Goal: Information Seeking & Learning: Learn about a topic

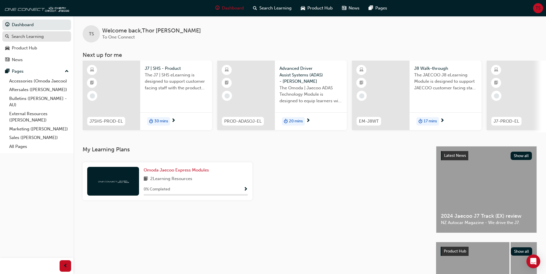
click at [17, 37] on div "Search Learning" at bounding box center [28, 36] width 32 height 7
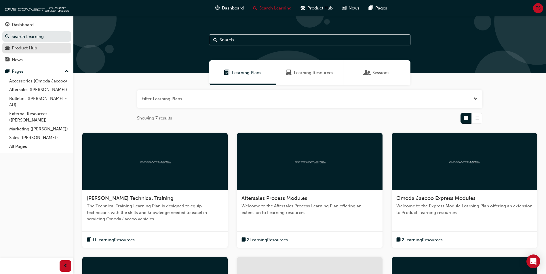
click at [26, 48] on div "Product Hub" at bounding box center [24, 48] width 25 height 7
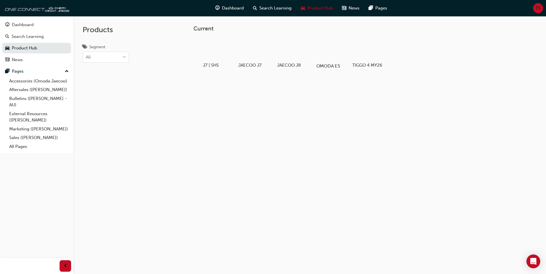
click at [265, 53] on div at bounding box center [328, 49] width 32 height 23
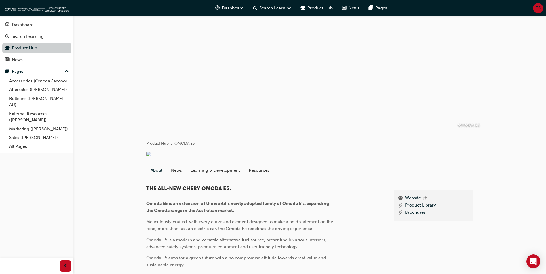
click at [21, 47] on link "Product Hub" at bounding box center [36, 48] width 69 height 11
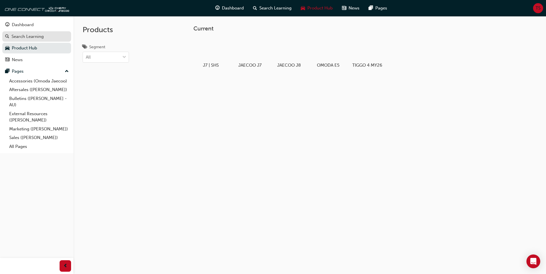
click at [39, 34] on div "Search Learning" at bounding box center [28, 36] width 32 height 7
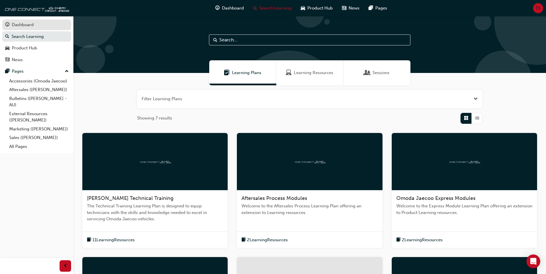
click at [28, 23] on div "Dashboard" at bounding box center [23, 25] width 22 height 7
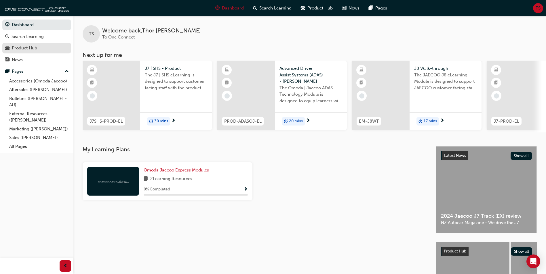
click at [19, 50] on div "Product Hub" at bounding box center [24, 48] width 25 height 7
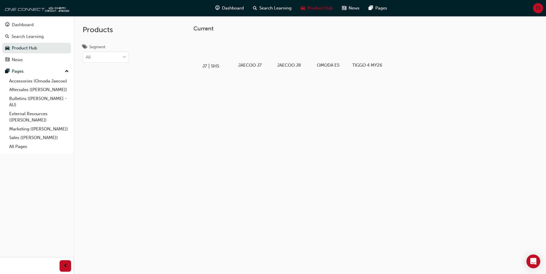
click at [205, 52] on div at bounding box center [211, 49] width 32 height 23
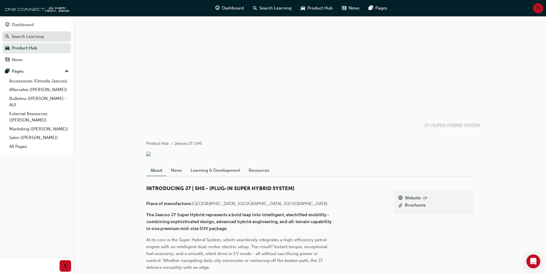
click at [16, 38] on div "Search Learning" at bounding box center [28, 36] width 32 height 7
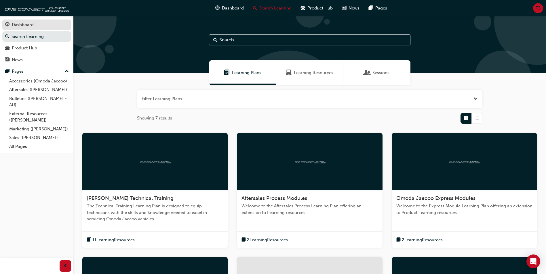
click at [33, 23] on div "Dashboard" at bounding box center [23, 25] width 22 height 7
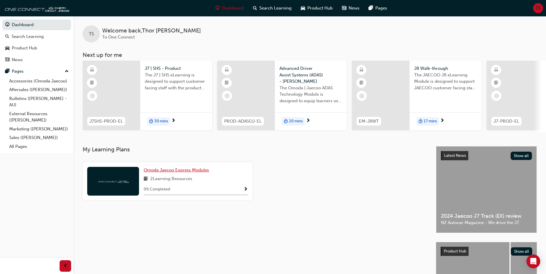
click at [181, 172] on span "Omoda Jaecoo Express Modules" at bounding box center [176, 170] width 65 height 5
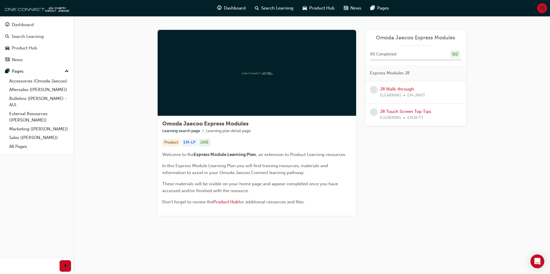
click at [265, 76] on div at bounding box center [257, 73] width 198 height 86
click at [31, 51] on div "Product Hub" at bounding box center [24, 48] width 25 height 7
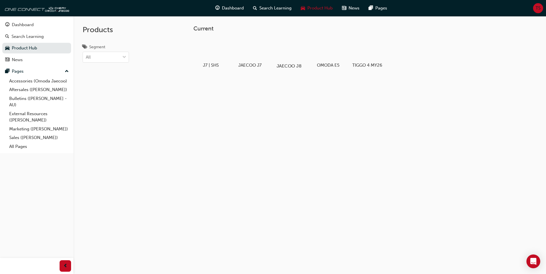
click at [265, 65] on h5 "JAECOO J8" at bounding box center [289, 65] width 32 height 5
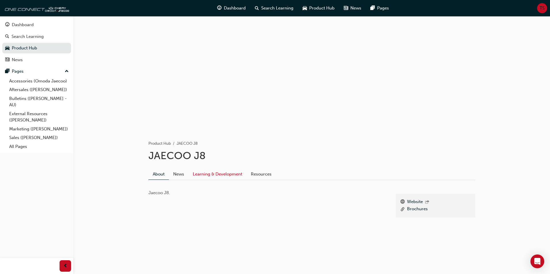
click at [225, 175] on link "Learning & Development" at bounding box center [217, 174] width 58 height 11
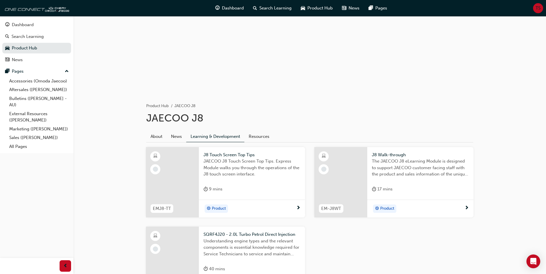
scroll to position [103, 0]
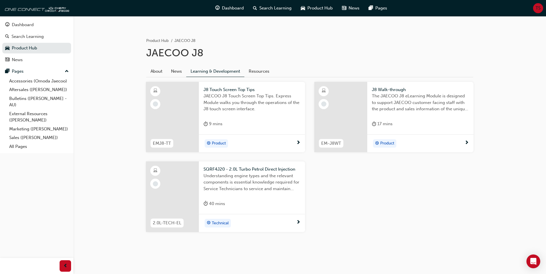
click at [194, 106] on div at bounding box center [172, 117] width 53 height 71
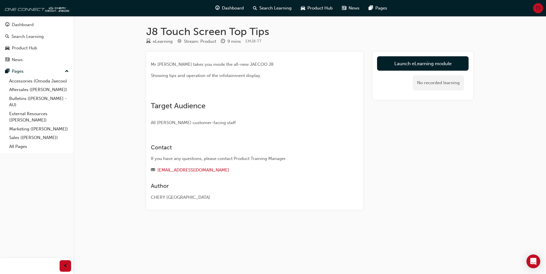
click at [151, 95] on img at bounding box center [151, 95] width 0 height 0
click at [265, 64] on link "Launch eLearning module" at bounding box center [422, 63] width 91 height 14
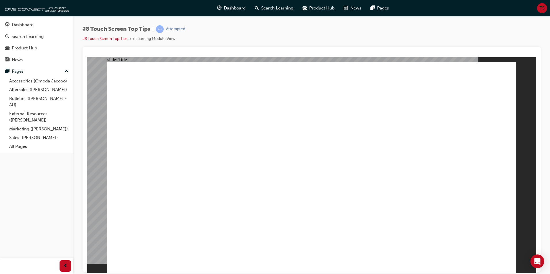
click at [71, 124] on div "Dashboard Search Learning Product Hub News Pages Pages Accessories (Omoda Jaeco…" at bounding box center [36, 84] width 73 height 137
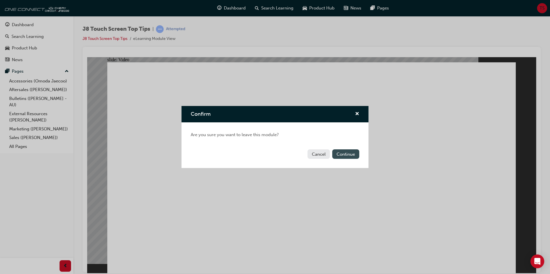
click at [265, 157] on button "Continue" at bounding box center [345, 154] width 27 height 9
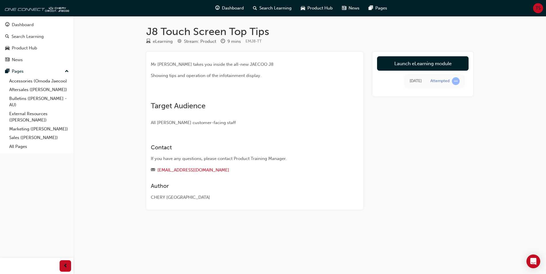
click at [265, 80] on span "learningRecordVerb_ATTEMPT-icon" at bounding box center [456, 81] width 8 height 8
click at [151, 95] on img at bounding box center [151, 95] width 0 height 0
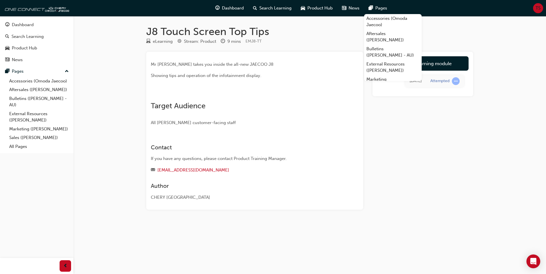
click at [151, 95] on img at bounding box center [151, 95] width 0 height 0
click at [265, 150] on div "Launch eLearning module Today Attempted" at bounding box center [422, 131] width 101 height 158
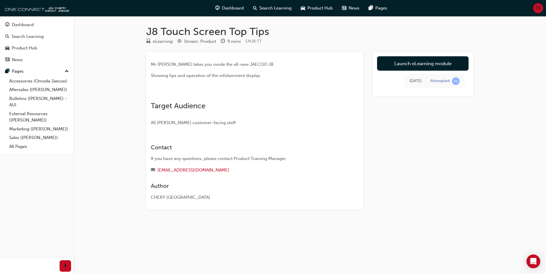
click at [151, 95] on img at bounding box center [151, 95] width 0 height 0
click at [19, 25] on div "Dashboard" at bounding box center [23, 25] width 22 height 7
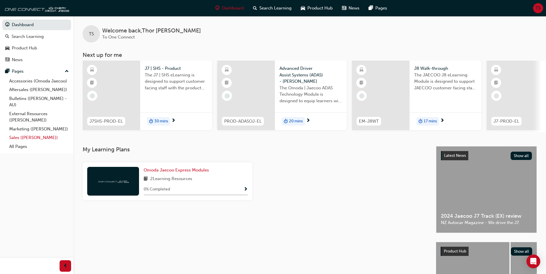
click at [27, 137] on link "Sales ([PERSON_NAME])" at bounding box center [39, 137] width 64 height 9
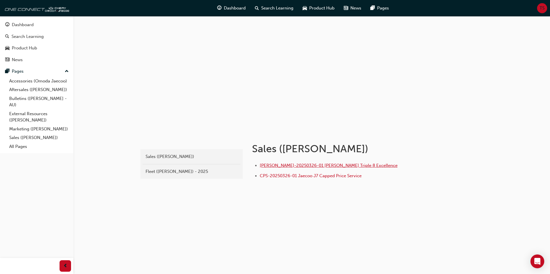
click at [265, 166] on span "[PERSON_NAME]-20250326-01 [PERSON_NAME] Triple 8 Excellence" at bounding box center [329, 165] width 138 height 5
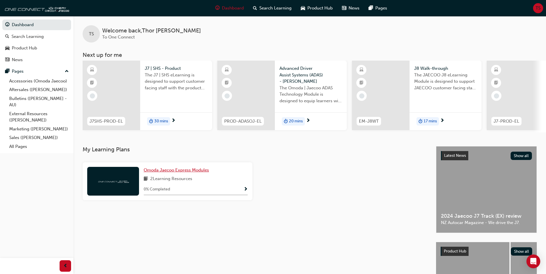
click at [181, 173] on span "Omoda Jaecoo Express Modules" at bounding box center [176, 170] width 65 height 5
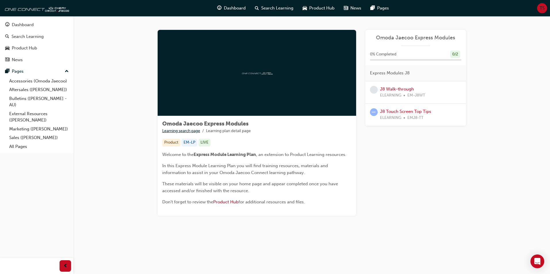
click at [174, 131] on link "Learning search page" at bounding box center [181, 131] width 38 height 5
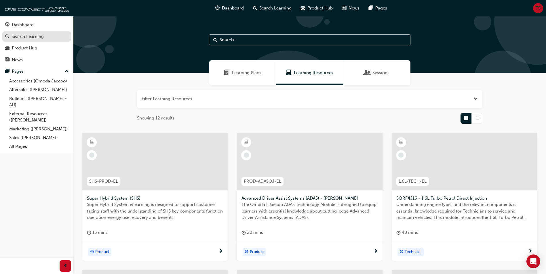
click at [20, 37] on div "Search Learning" at bounding box center [28, 36] width 32 height 7
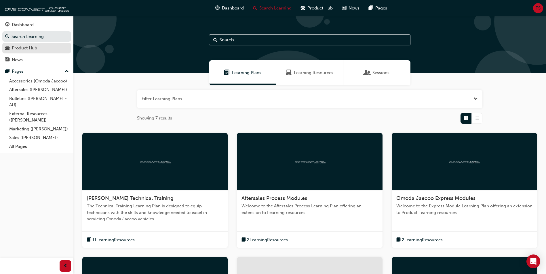
click at [19, 47] on div "Product Hub" at bounding box center [24, 48] width 25 height 7
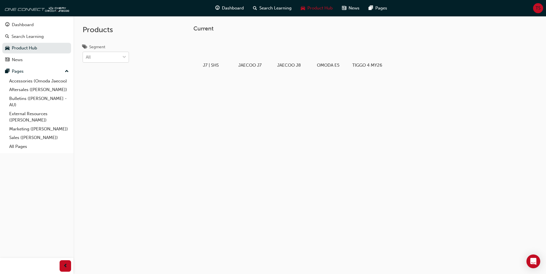
click at [125, 56] on span "down-icon" at bounding box center [124, 57] width 4 height 7
click at [86, 56] on input "Segment All" at bounding box center [86, 57] width 1 height 5
click at [120, 74] on div "EV" at bounding box center [106, 71] width 46 height 11
click at [213, 64] on h5 "OMODA E5" at bounding box center [211, 65] width 32 height 5
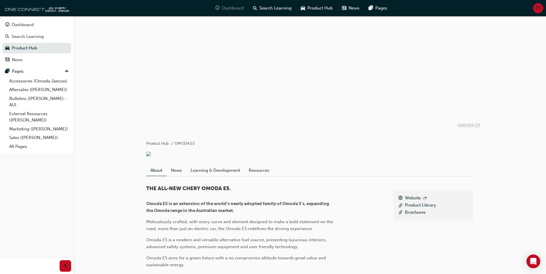
click at [234, 6] on span "Dashboard" at bounding box center [233, 8] width 22 height 7
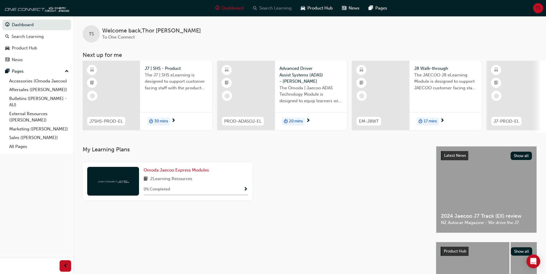
click at [264, 8] on span "Search Learning" at bounding box center [275, 8] width 32 height 7
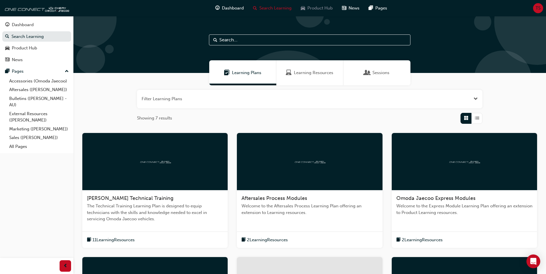
click at [308, 8] on span "Product Hub" at bounding box center [319, 8] width 25 height 7
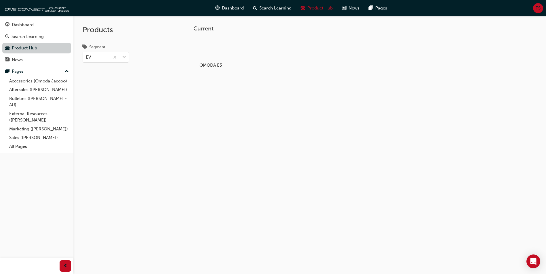
click at [29, 45] on link "Product Hub" at bounding box center [36, 48] width 69 height 11
click at [25, 38] on div "Search Learning" at bounding box center [28, 36] width 32 height 7
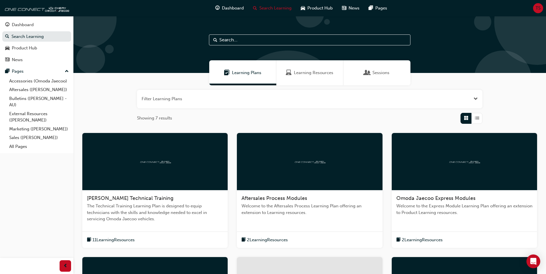
click at [474, 118] on div "button" at bounding box center [476, 118] width 11 height 11
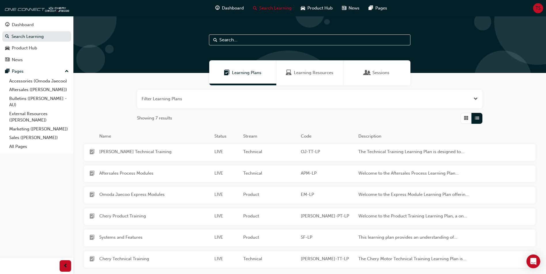
click at [474, 119] on div "button" at bounding box center [476, 118] width 11 height 11
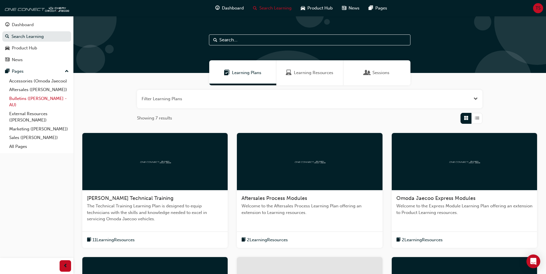
click at [34, 100] on link "Bulletins ([PERSON_NAME] - AU)" at bounding box center [39, 101] width 64 height 15
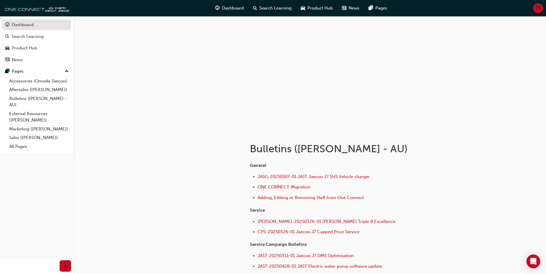
click at [25, 24] on div "Dashboard" at bounding box center [23, 25] width 22 height 7
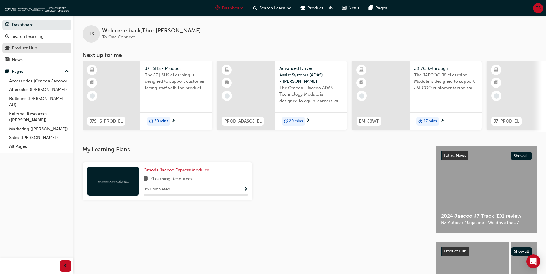
click at [25, 46] on div "Product Hub" at bounding box center [24, 48] width 25 height 7
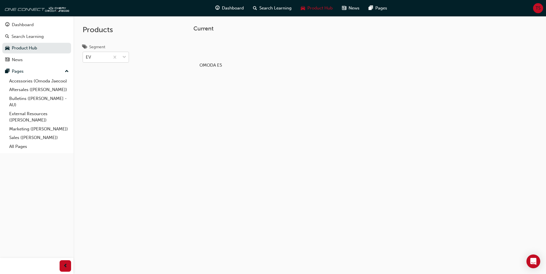
click at [123, 57] on span "down-icon" at bounding box center [124, 57] width 4 height 7
click at [86, 57] on input "Segment EV" at bounding box center [86, 57] width 1 height 5
click at [104, 84] on div "Hybrid" at bounding box center [106, 82] width 46 height 11
click at [125, 54] on span "down-icon" at bounding box center [124, 57] width 4 height 7
click at [86, 55] on input "Segment option Hybrid, selected. 0 results available. Select is focused ,type t…" at bounding box center [86, 57] width 1 height 5
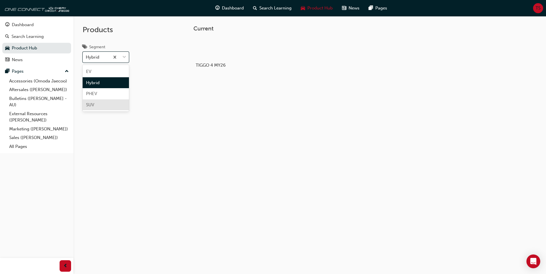
click at [95, 106] on div "SUV" at bounding box center [106, 105] width 46 height 11
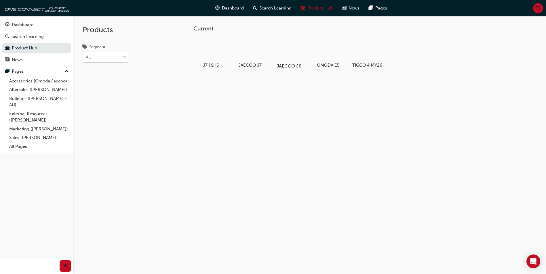
click at [298, 65] on h5 "JAECOO J8" at bounding box center [289, 65] width 32 height 5
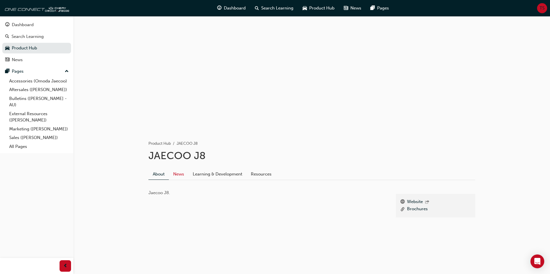
click at [180, 174] on link "News" at bounding box center [179, 174] width 20 height 11
click at [205, 173] on link "Learning & Development" at bounding box center [217, 174] width 58 height 11
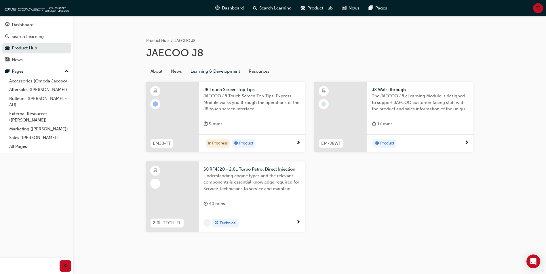
scroll to position [103, 0]
click at [214, 144] on div "In Progress" at bounding box center [218, 144] width 24 height 9
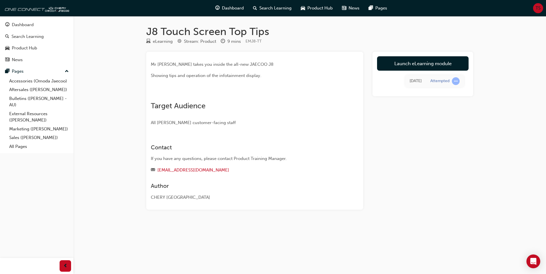
scroll to position [29, 0]
click at [151, 95] on img at bounding box center [151, 95] width 0 height 0
click at [442, 81] on div "Attempted" at bounding box center [439, 81] width 19 height 5
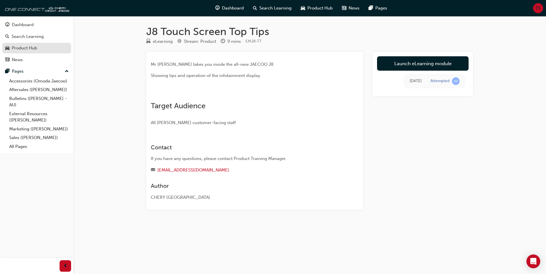
click at [28, 49] on div "Product Hub" at bounding box center [24, 48] width 25 height 7
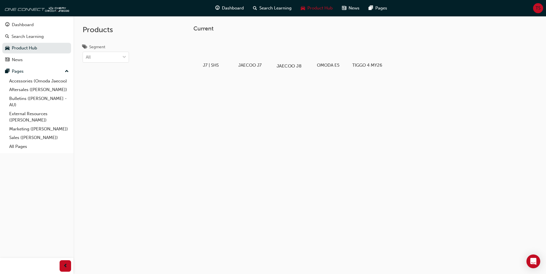
click at [291, 64] on h5 "JAECOO J8" at bounding box center [289, 65] width 32 height 5
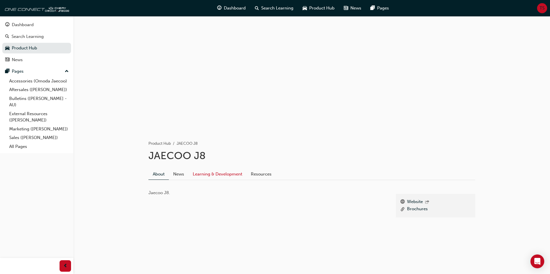
click at [205, 174] on link "Learning & Development" at bounding box center [217, 174] width 58 height 11
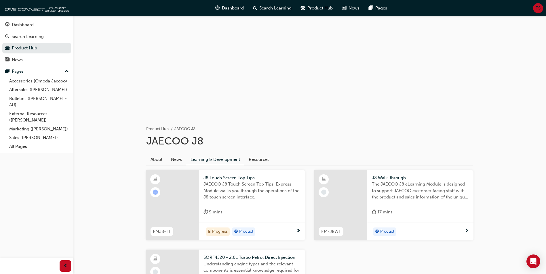
scroll to position [103, 0]
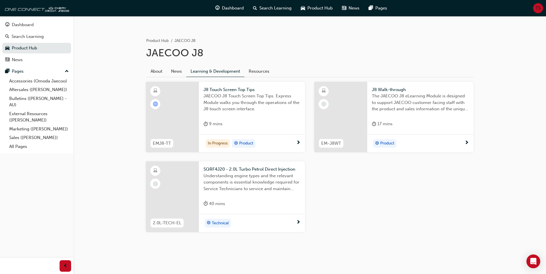
click at [241, 143] on span "Product" at bounding box center [246, 143] width 14 height 7
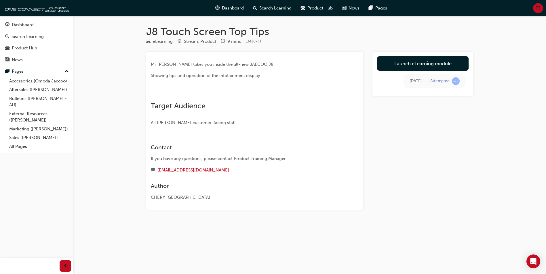
scroll to position [103, 0]
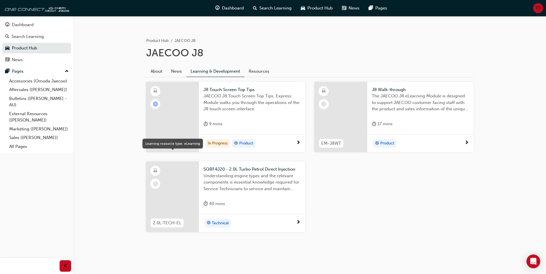
click at [154, 90] on span "learningResourceType_ELEARNING-icon" at bounding box center [155, 90] width 4 height 7
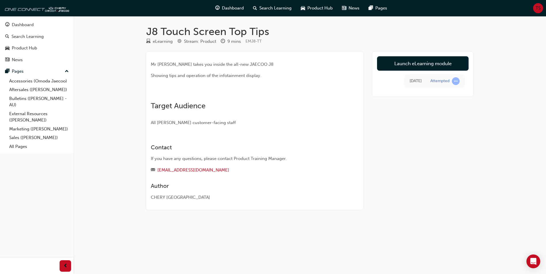
click at [151, 95] on img at bounding box center [151, 95] width 0 height 0
click at [22, 70] on div "Pages" at bounding box center [18, 71] width 12 height 7
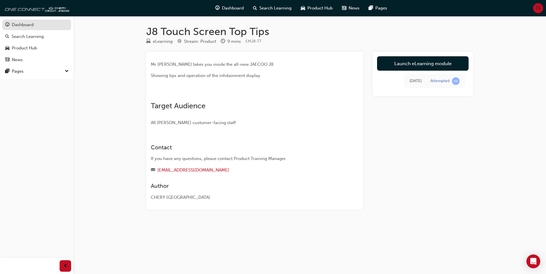
click at [18, 22] on div "Dashboard" at bounding box center [23, 25] width 22 height 7
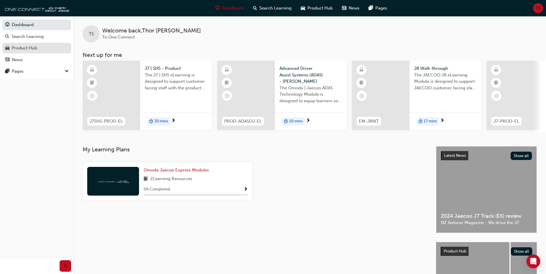
click at [25, 46] on div "Product Hub" at bounding box center [24, 48] width 25 height 7
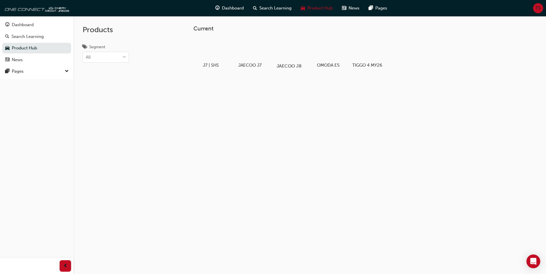
click at [287, 64] on h5 "JAECOO J8" at bounding box center [289, 65] width 32 height 5
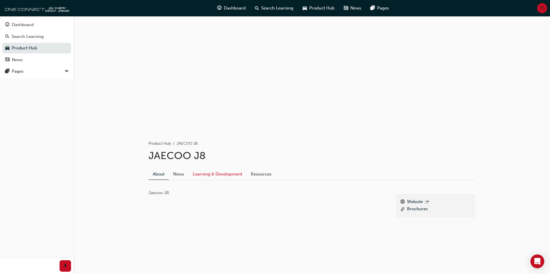
click at [212, 172] on link "Learning & Development" at bounding box center [217, 174] width 58 height 11
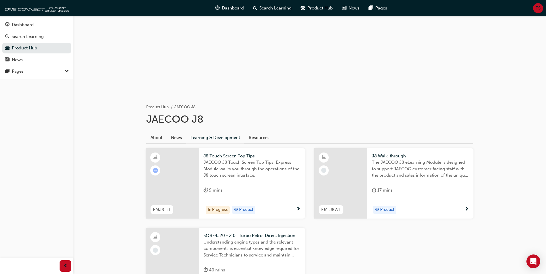
scroll to position [103, 0]
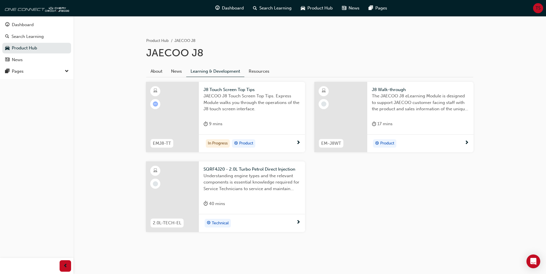
click at [297, 141] on span "next-icon" at bounding box center [298, 143] width 4 height 5
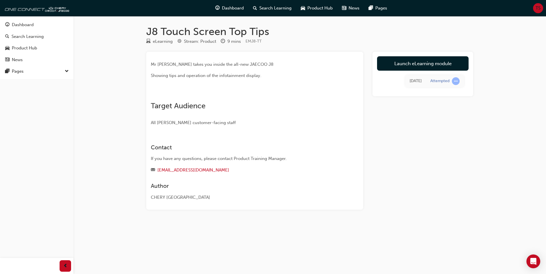
click at [151, 95] on img at bounding box center [151, 95] width 0 height 0
click at [448, 60] on link "Launch eLearning module" at bounding box center [422, 63] width 91 height 14
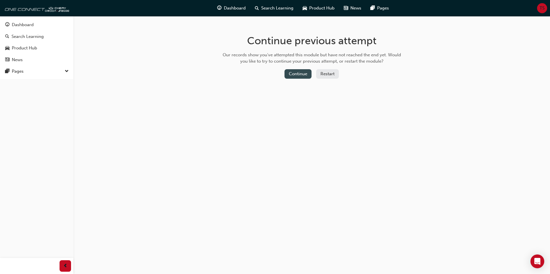
click at [309, 74] on button "Continue" at bounding box center [298, 73] width 27 height 9
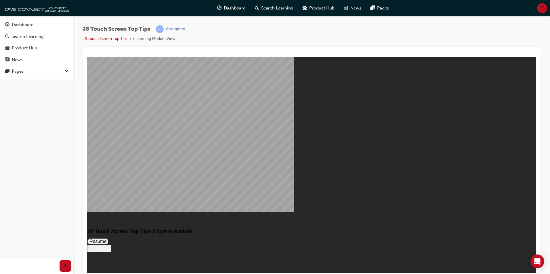
click at [109, 238] on button "Resume" at bounding box center [98, 241] width 22 height 7
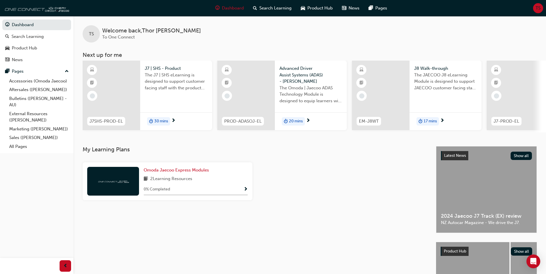
drag, startPoint x: 17, startPoint y: 23, endPoint x: 18, endPoint y: 13, distance: 9.5
click at [18, 22] on link "Dashboard" at bounding box center [36, 25] width 69 height 11
click at [18, 12] on img at bounding box center [36, 8] width 66 height 12
click at [21, 9] on img at bounding box center [36, 8] width 66 height 12
click at [28, 48] on div "Product Hub" at bounding box center [24, 48] width 25 height 7
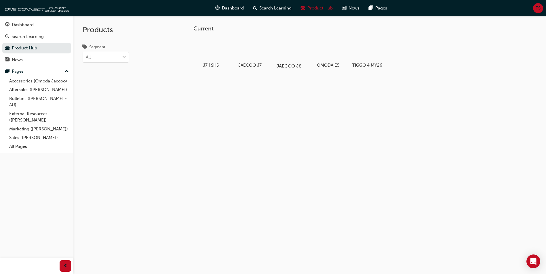
click at [287, 52] on div at bounding box center [289, 49] width 32 height 23
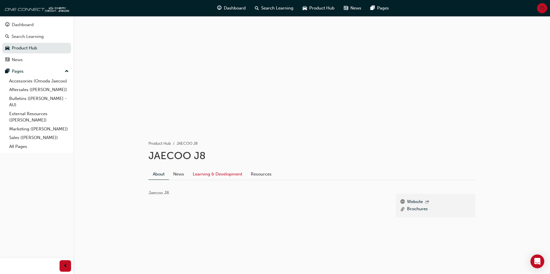
click at [207, 172] on link "Learning & Development" at bounding box center [217, 174] width 58 height 11
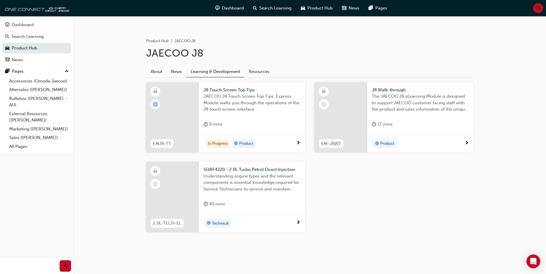
scroll to position [103, 0]
click at [251, 114] on div "JAECOO J8 Touch Screen Top Tips. Express Module walks you through the operation…" at bounding box center [251, 104] width 97 height 23
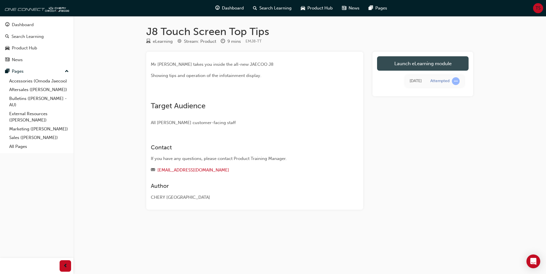
click at [418, 64] on link "Launch eLearning module" at bounding box center [422, 63] width 91 height 14
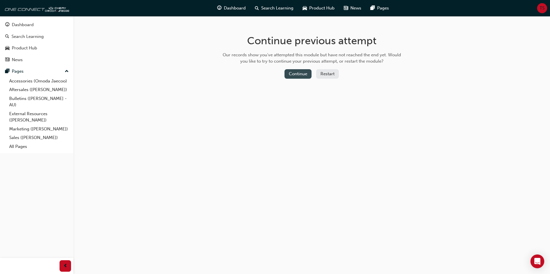
click at [296, 73] on button "Continue" at bounding box center [298, 73] width 27 height 9
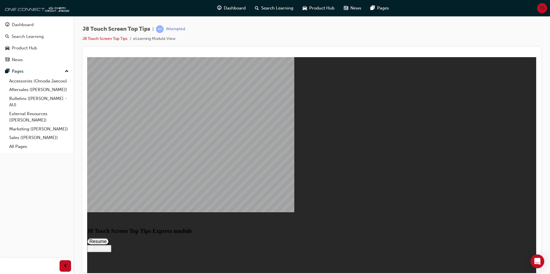
click at [109, 238] on button "Resume" at bounding box center [98, 241] width 22 height 7
